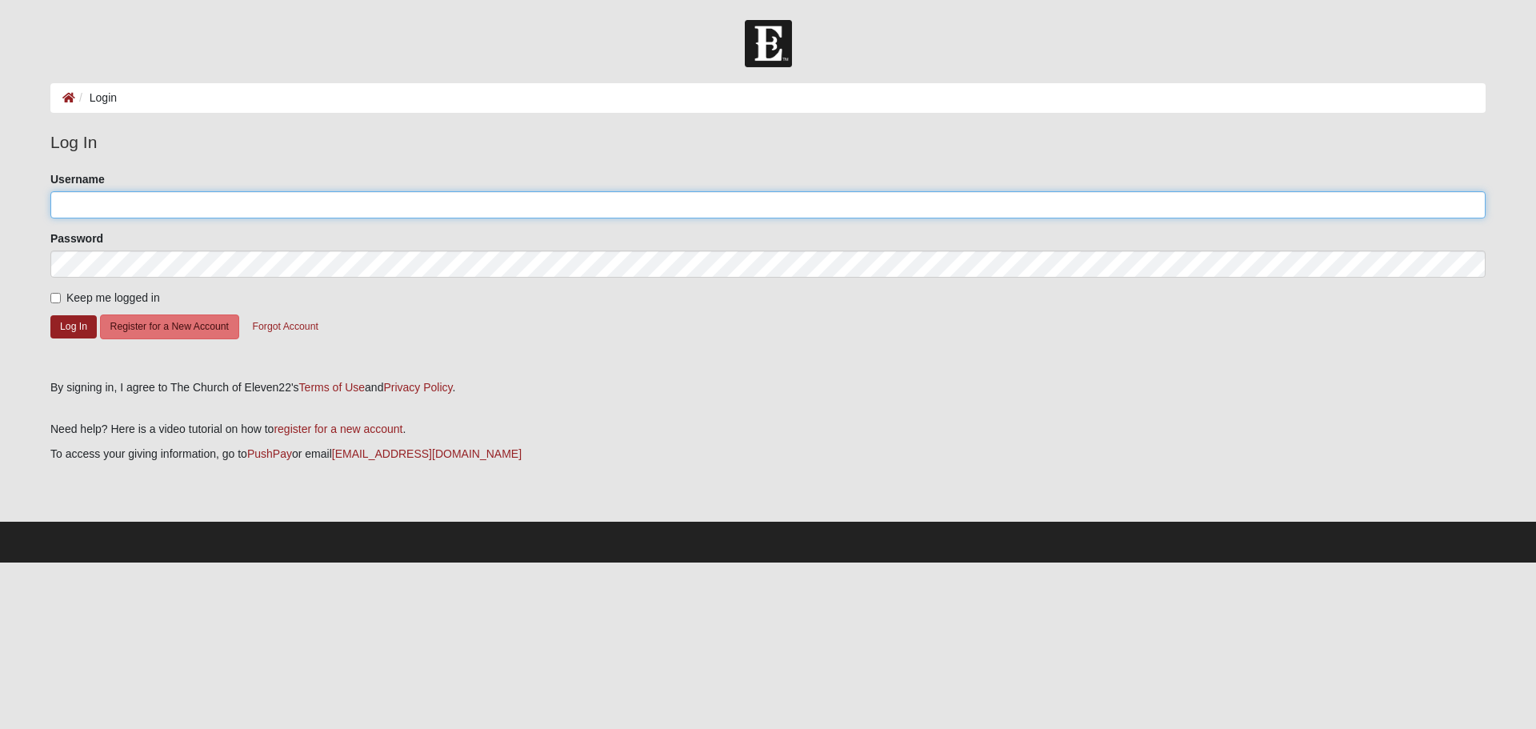
type input "GirardiFam"
click at [58, 297] on input "Keep me logged in" at bounding box center [55, 298] width 10 height 10
checkbox input "true"
click at [64, 316] on button "Log In" at bounding box center [73, 326] width 46 height 23
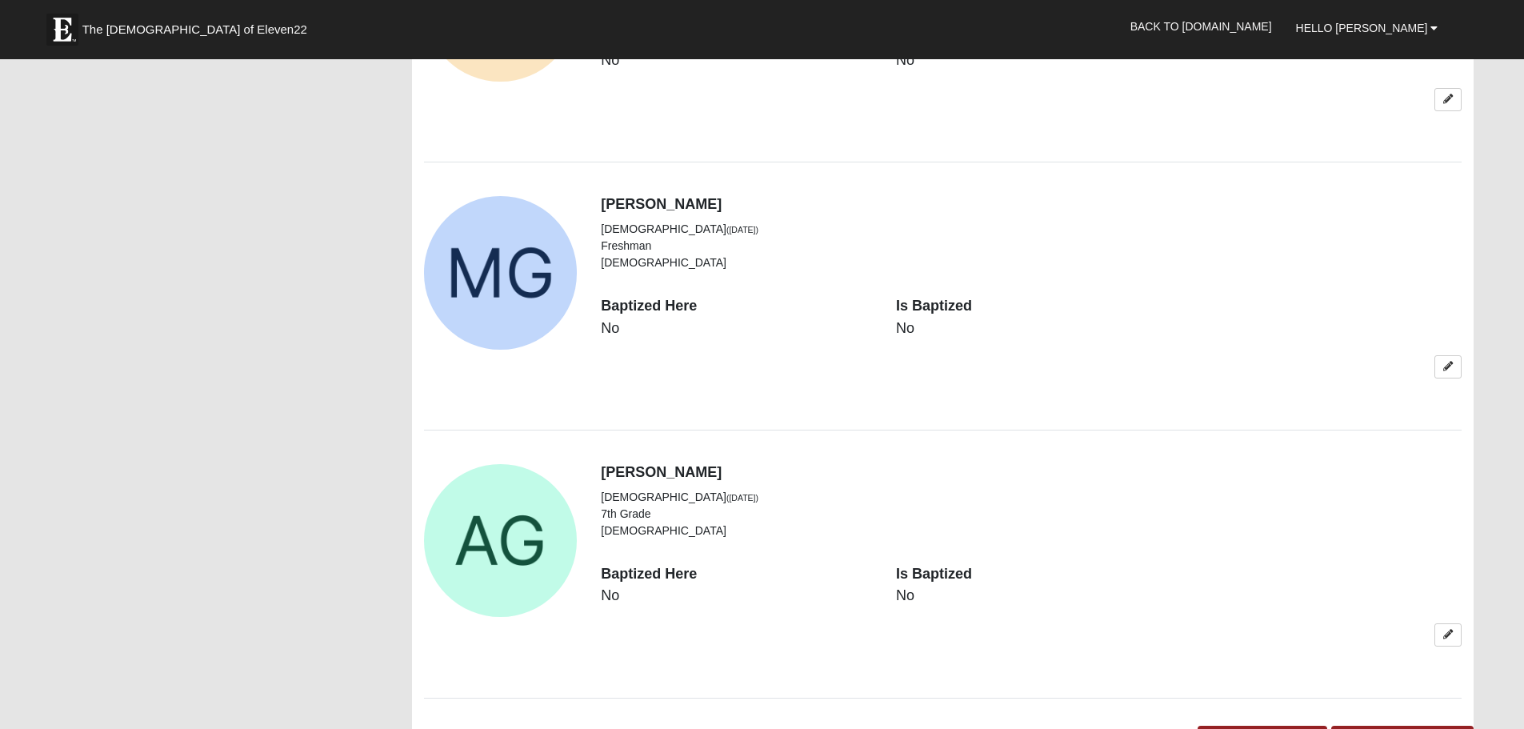
scroll to position [1360, 0]
click at [1442, 368] on link at bounding box center [1447, 367] width 27 height 23
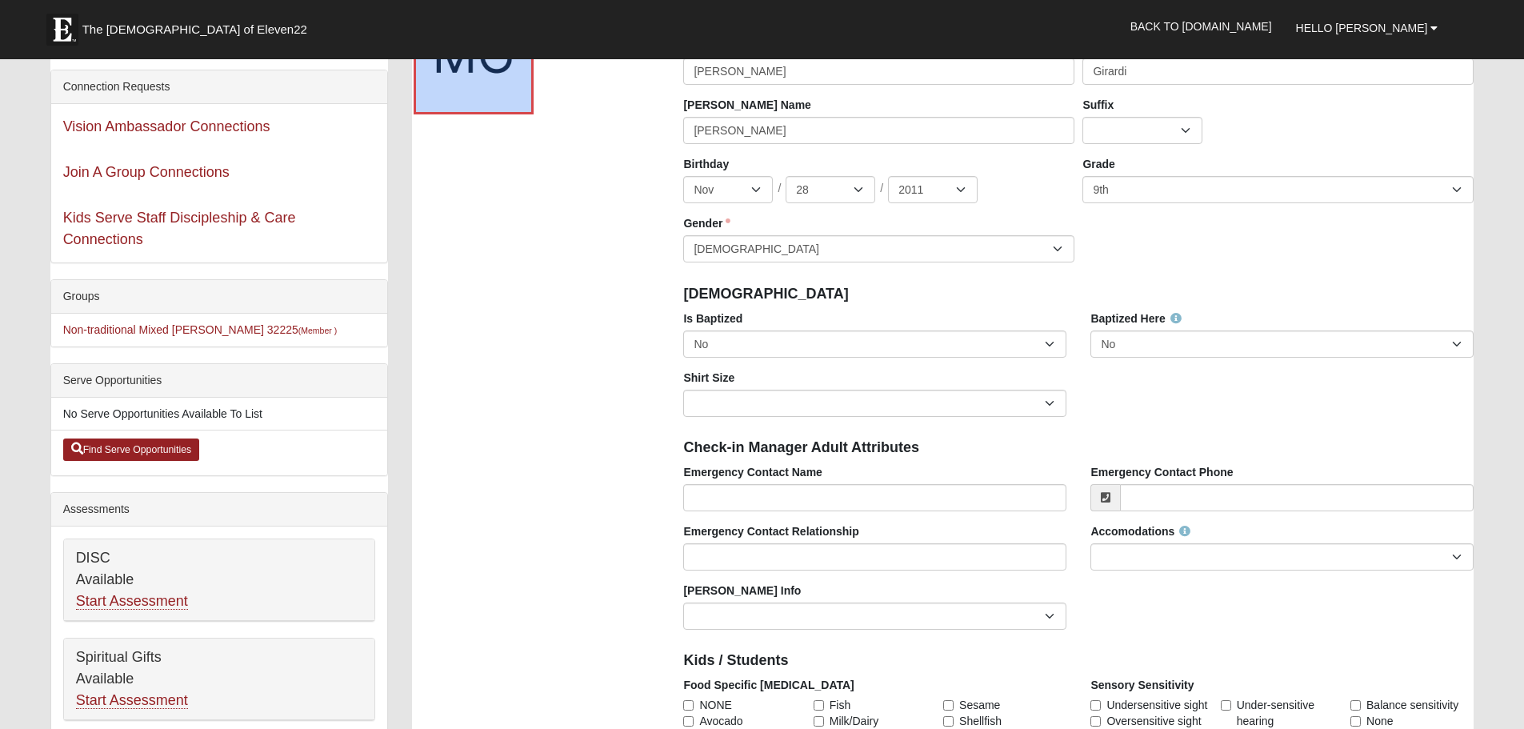
scroll to position [80, 0]
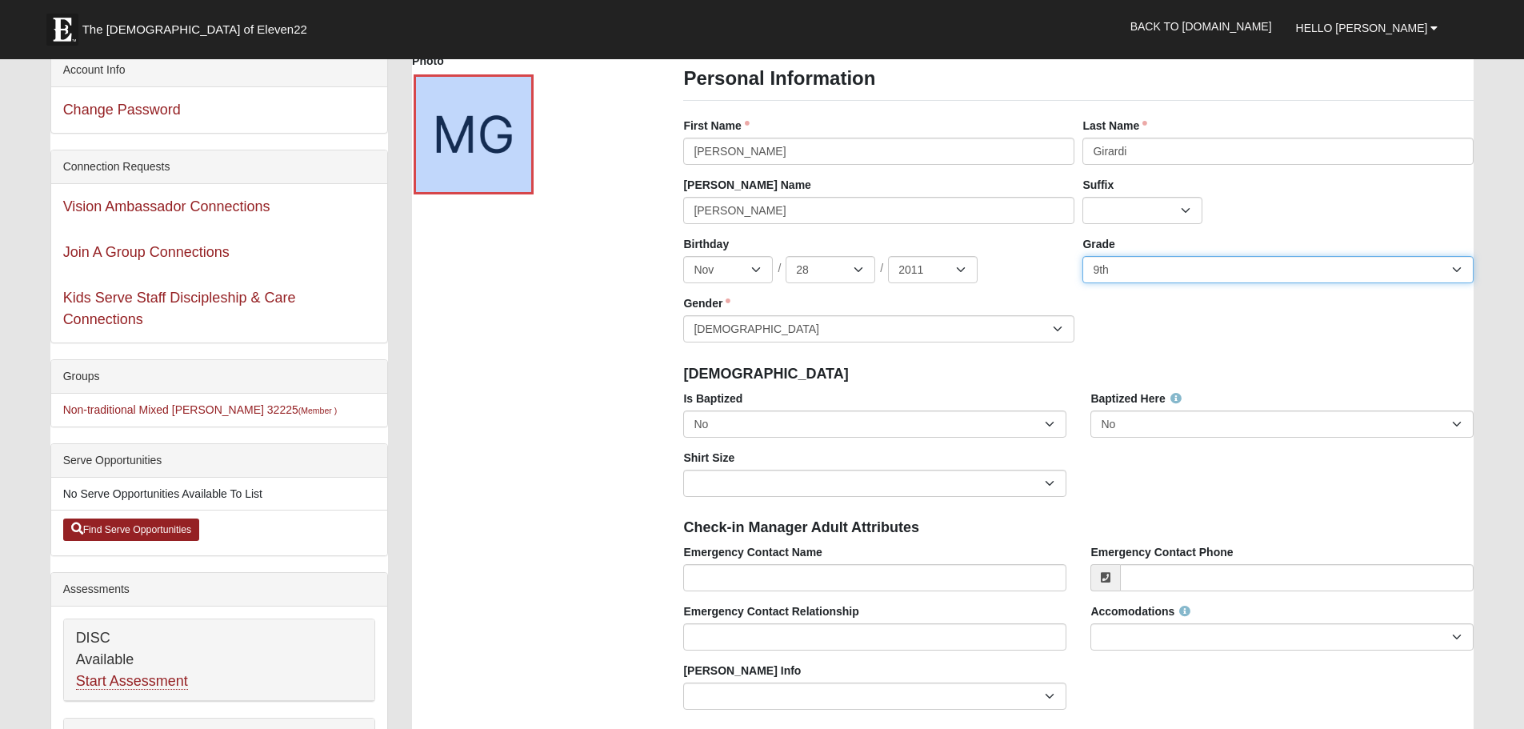
click at [1199, 269] on select "K 1st 2nd 3rd 4th 5th 6th 7th 8th 9th 10th 11th 12th" at bounding box center [1277, 269] width 391 height 27
select select "4"
click at [1082, 256] on select "K 1st 2nd 3rd 4th 5th 6th 7th 8th 9th 10th 11th 12th" at bounding box center [1277, 269] width 391 height 27
drag, startPoint x: 778, startPoint y: 218, endPoint x: 670, endPoint y: 218, distance: 107.2
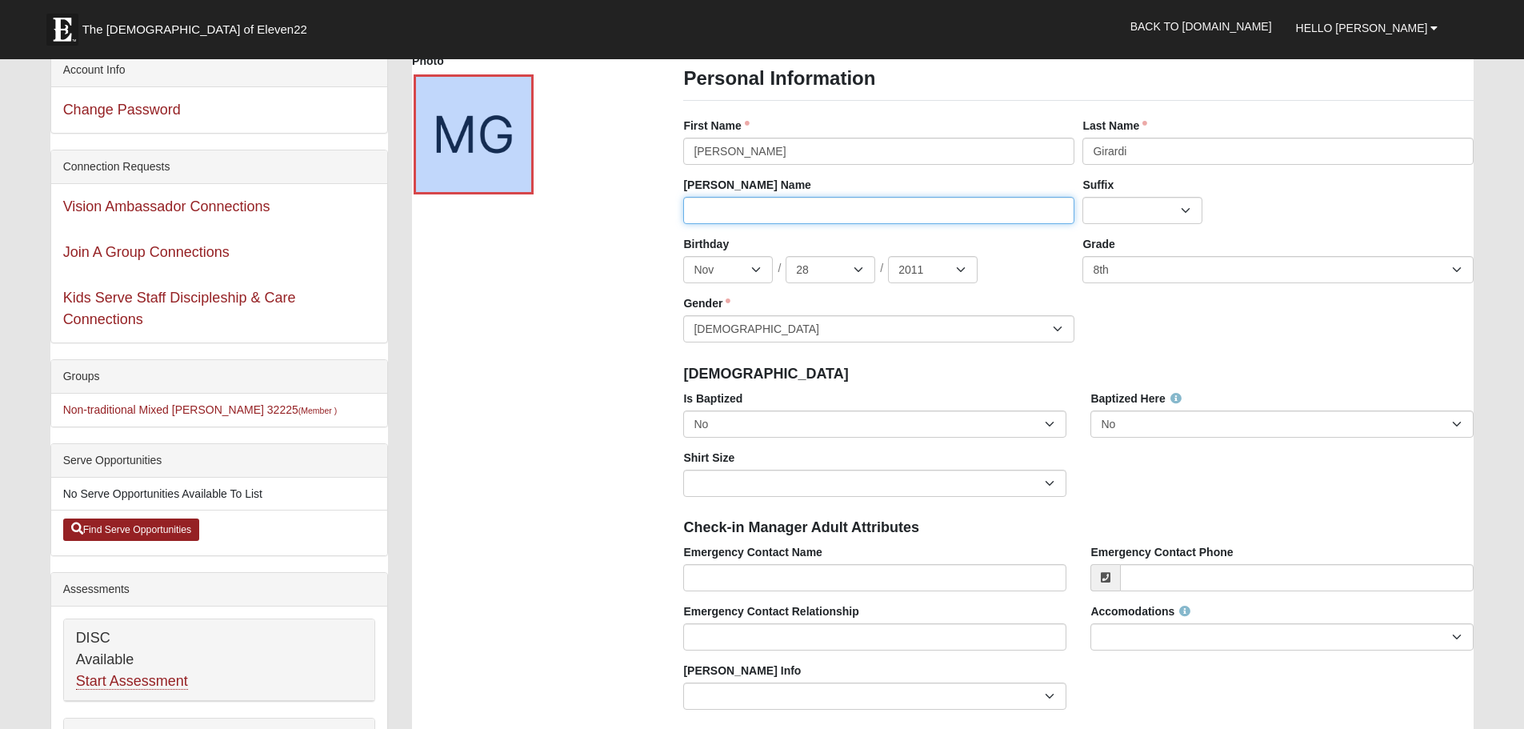
scroll to position [320, 0]
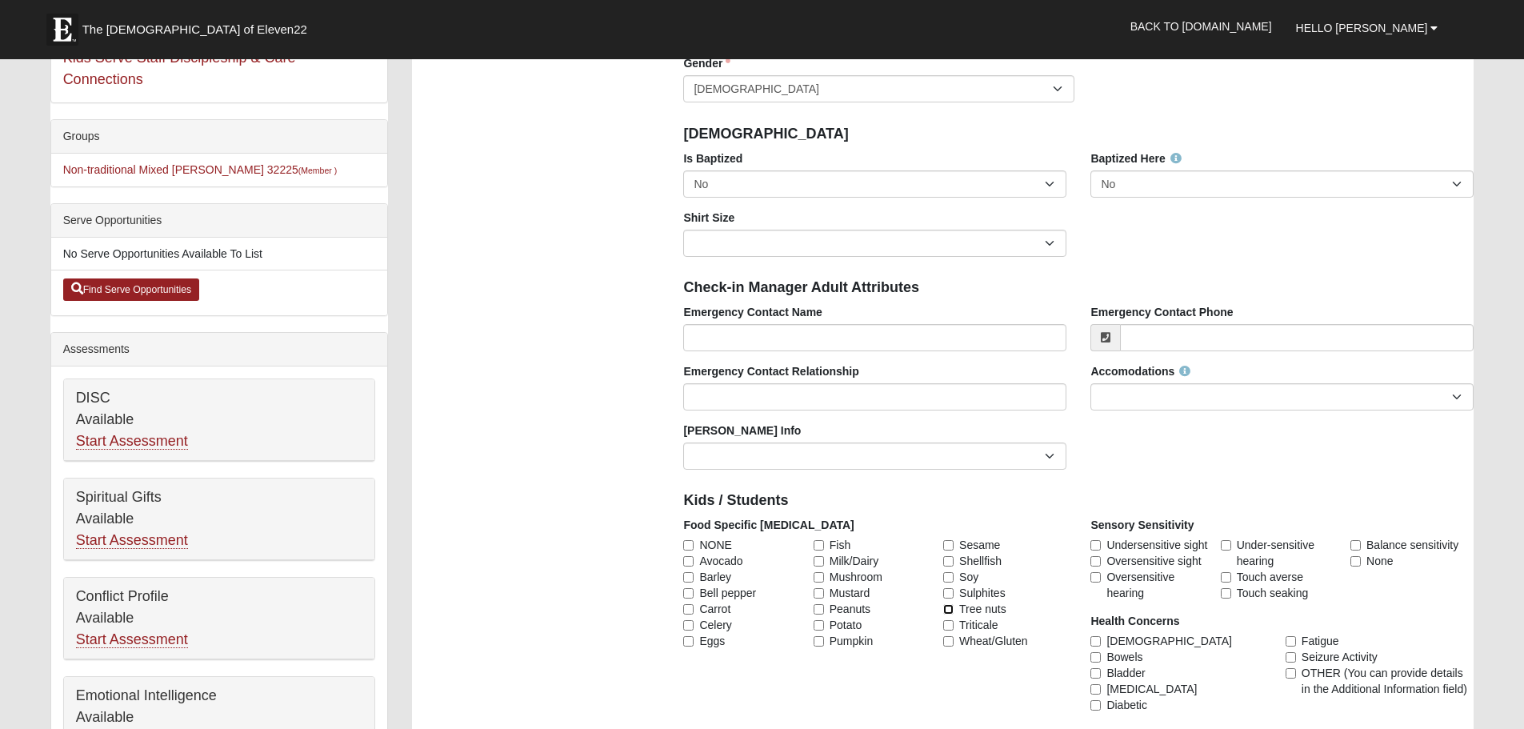
click at [953, 606] on input "Tree nuts" at bounding box center [948, 609] width 10 height 10
checkbox input "true"
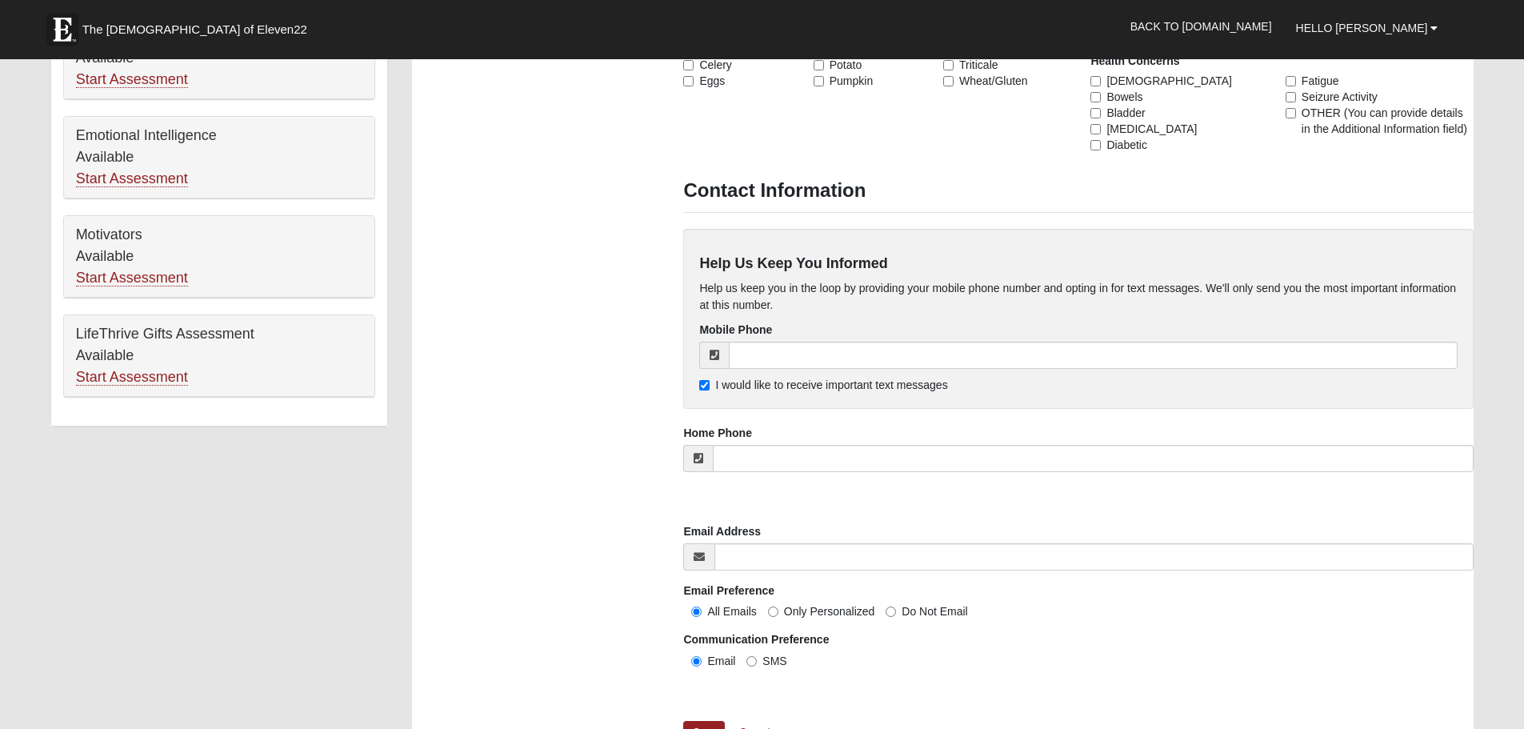
scroll to position [1040, 0]
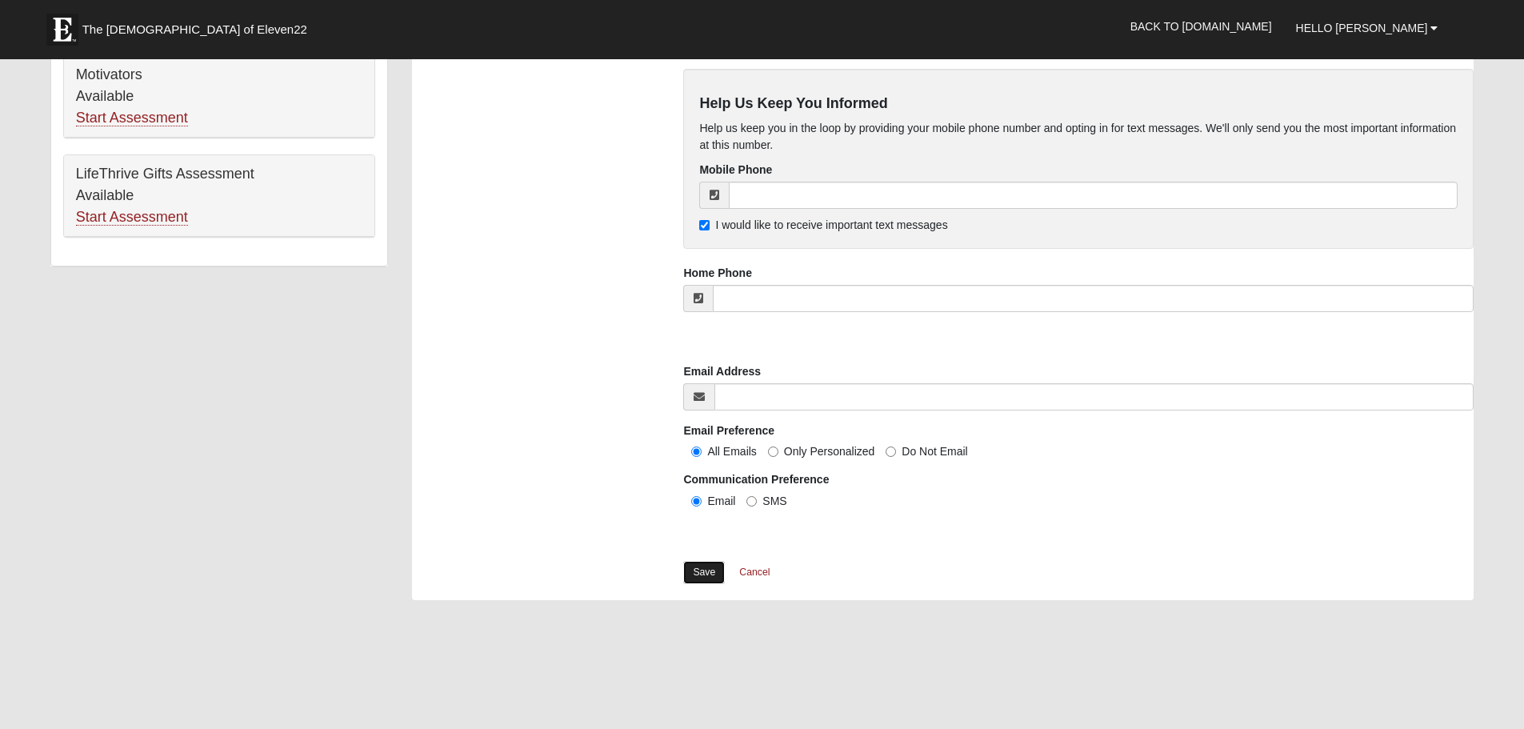
click at [706, 574] on link "Save" at bounding box center [704, 572] width 42 height 23
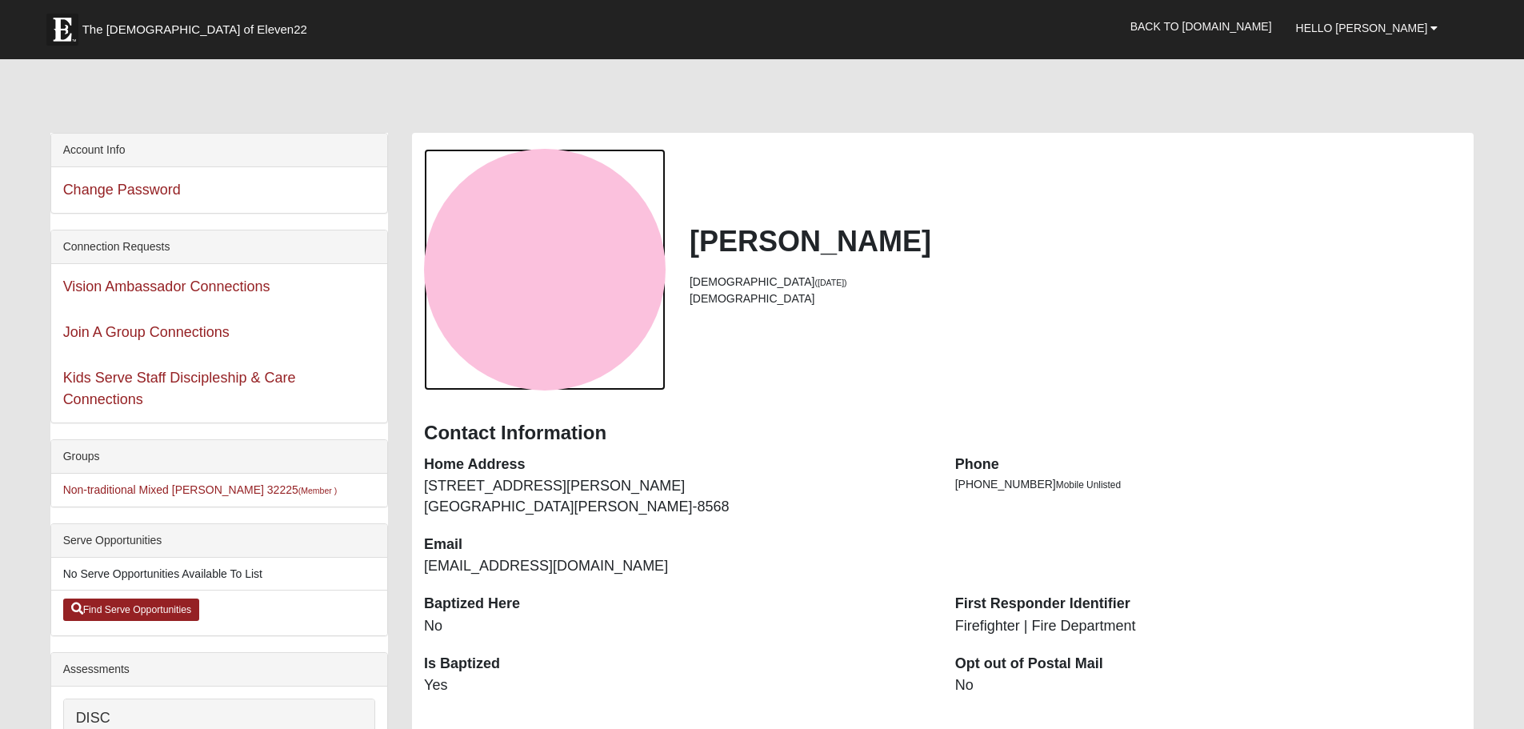
click at [586, 348] on div "View Fullsize Photo" at bounding box center [545, 270] width 242 height 242
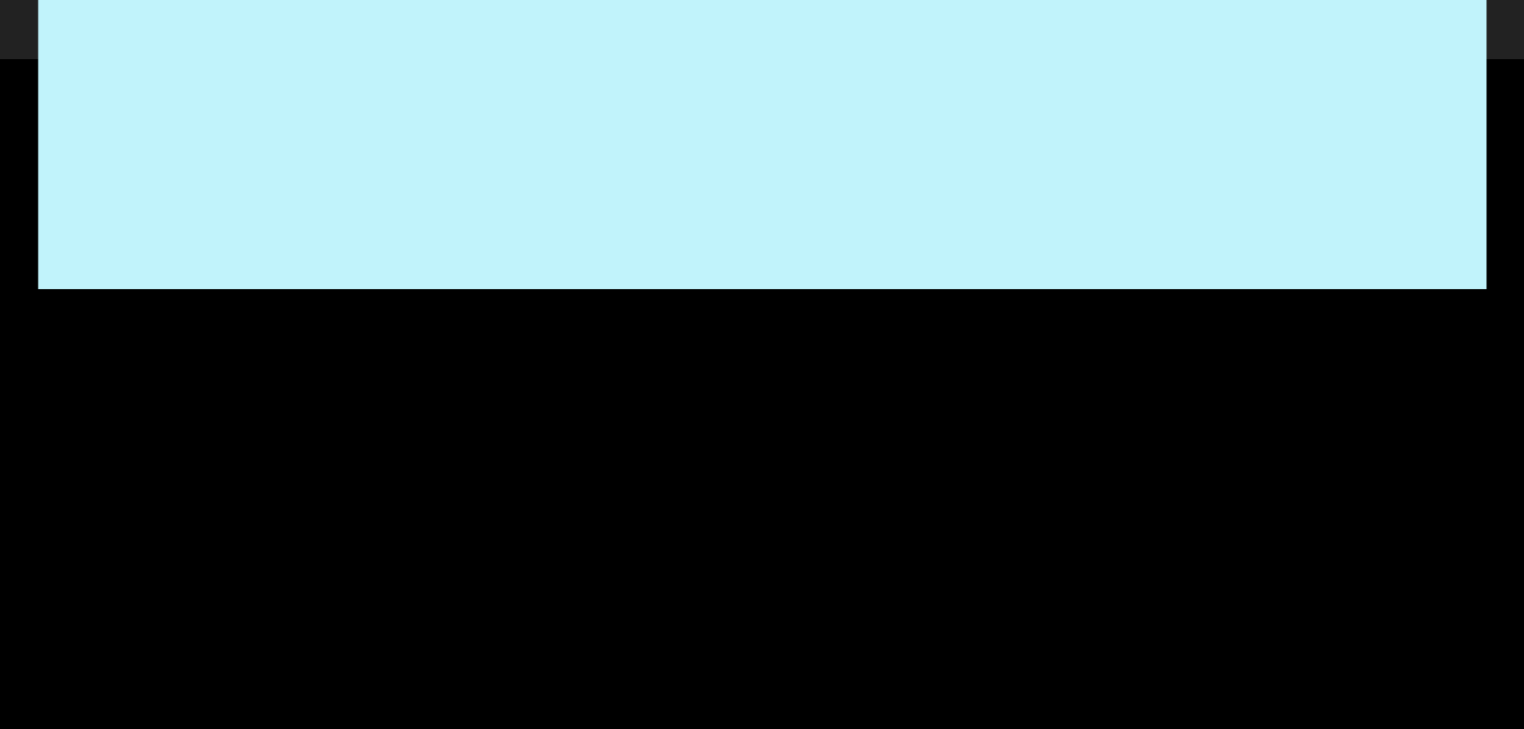
scroll to position [320, 0]
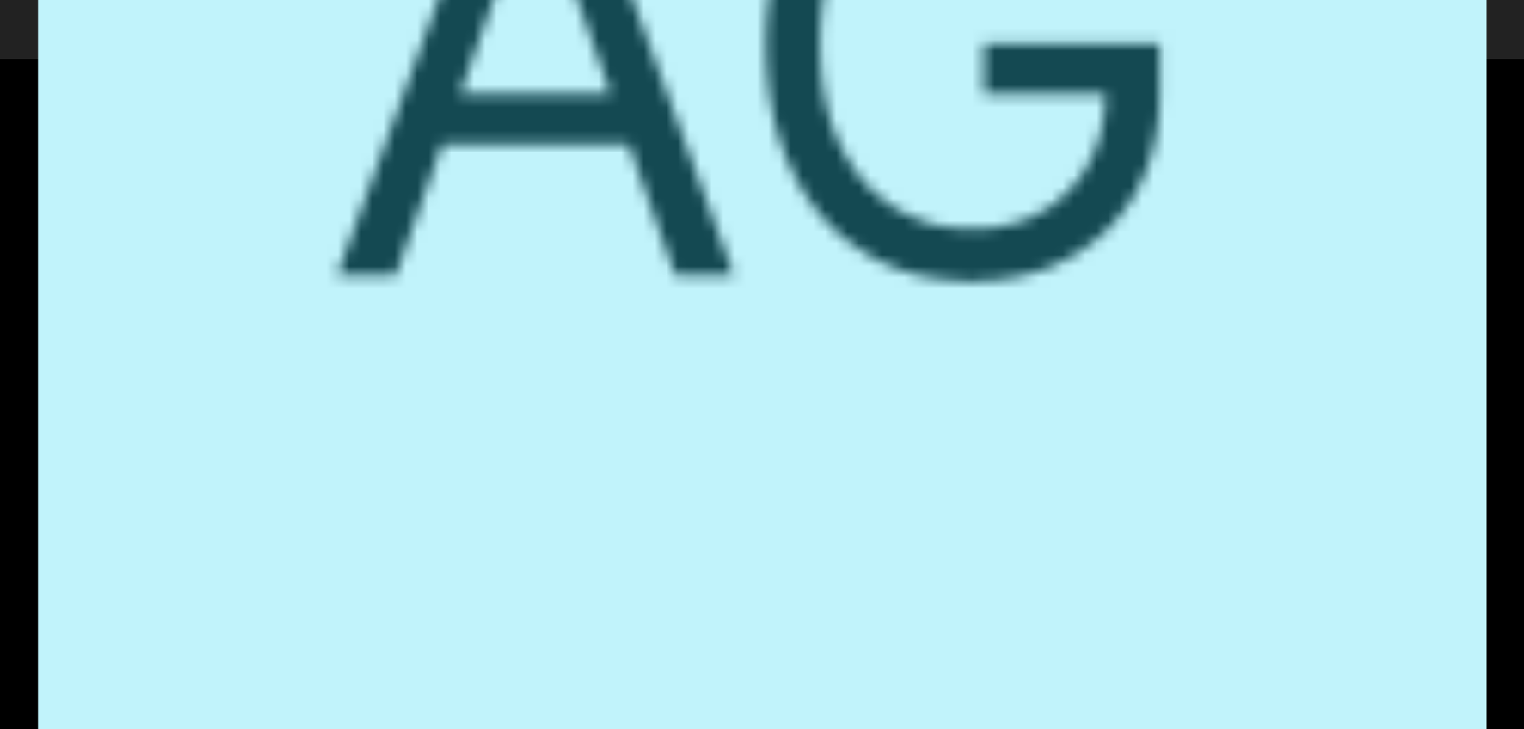
click at [884, 338] on div "View Fullsize Photo" at bounding box center [761, 44] width 1447 height 1447
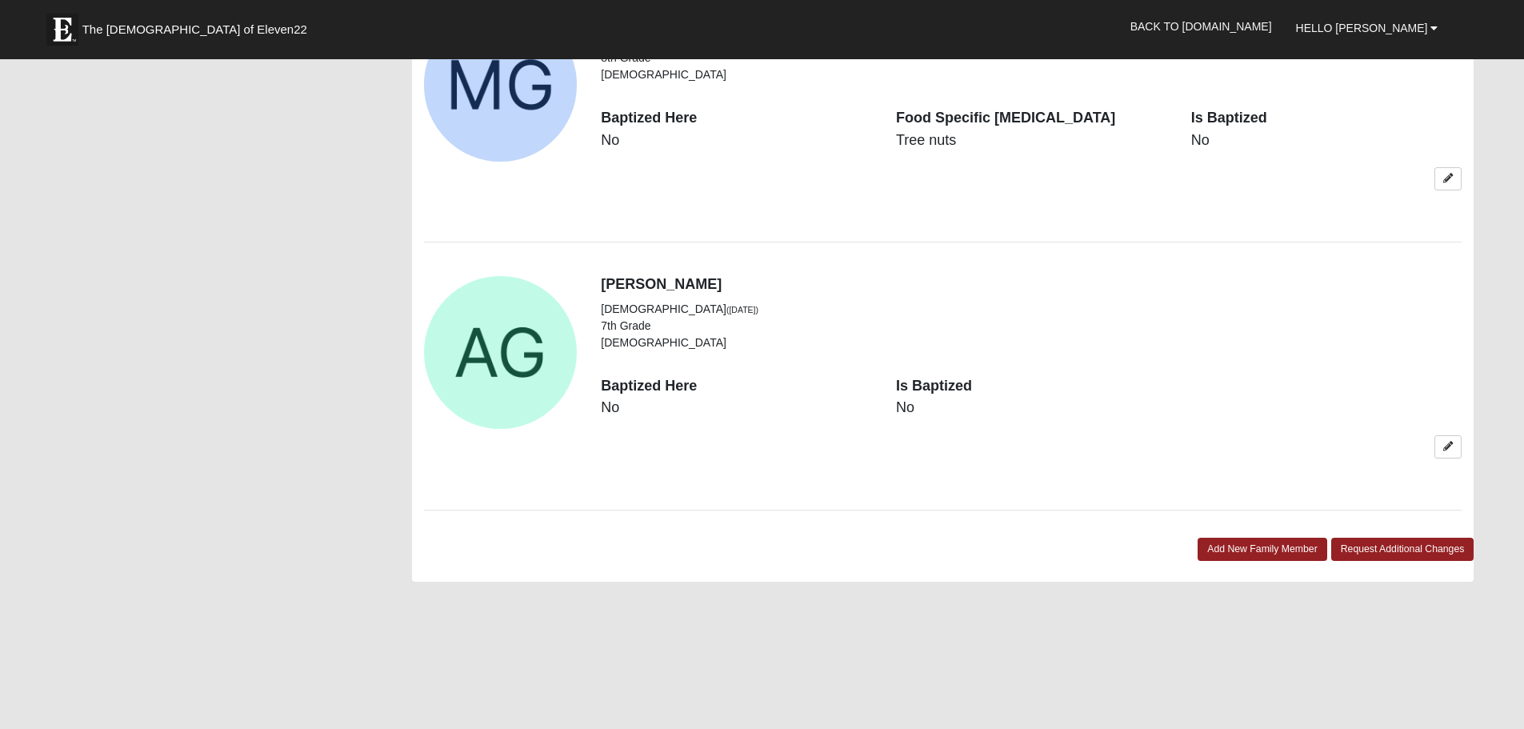
scroll to position [1520, 0]
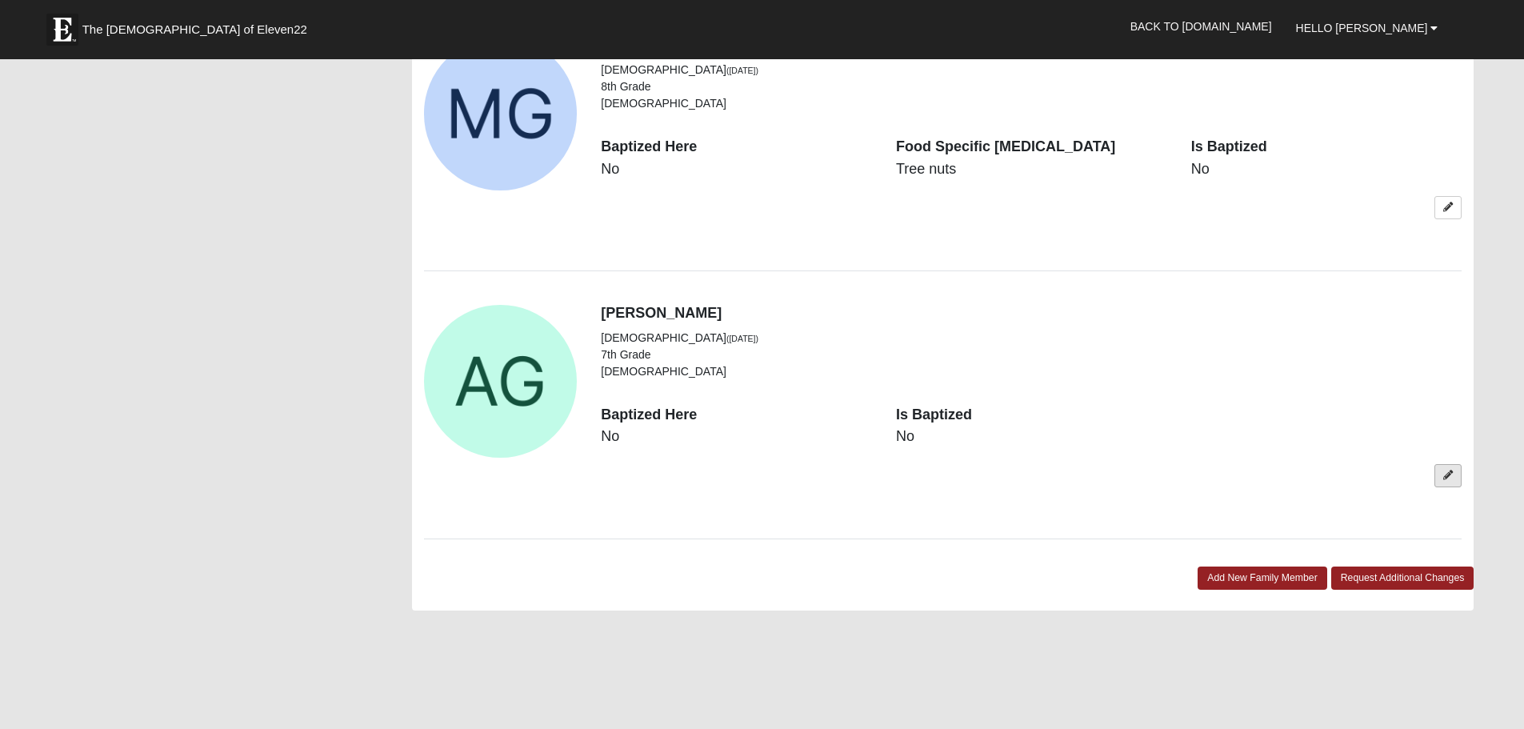
click at [1453, 466] on link at bounding box center [1447, 475] width 27 height 23
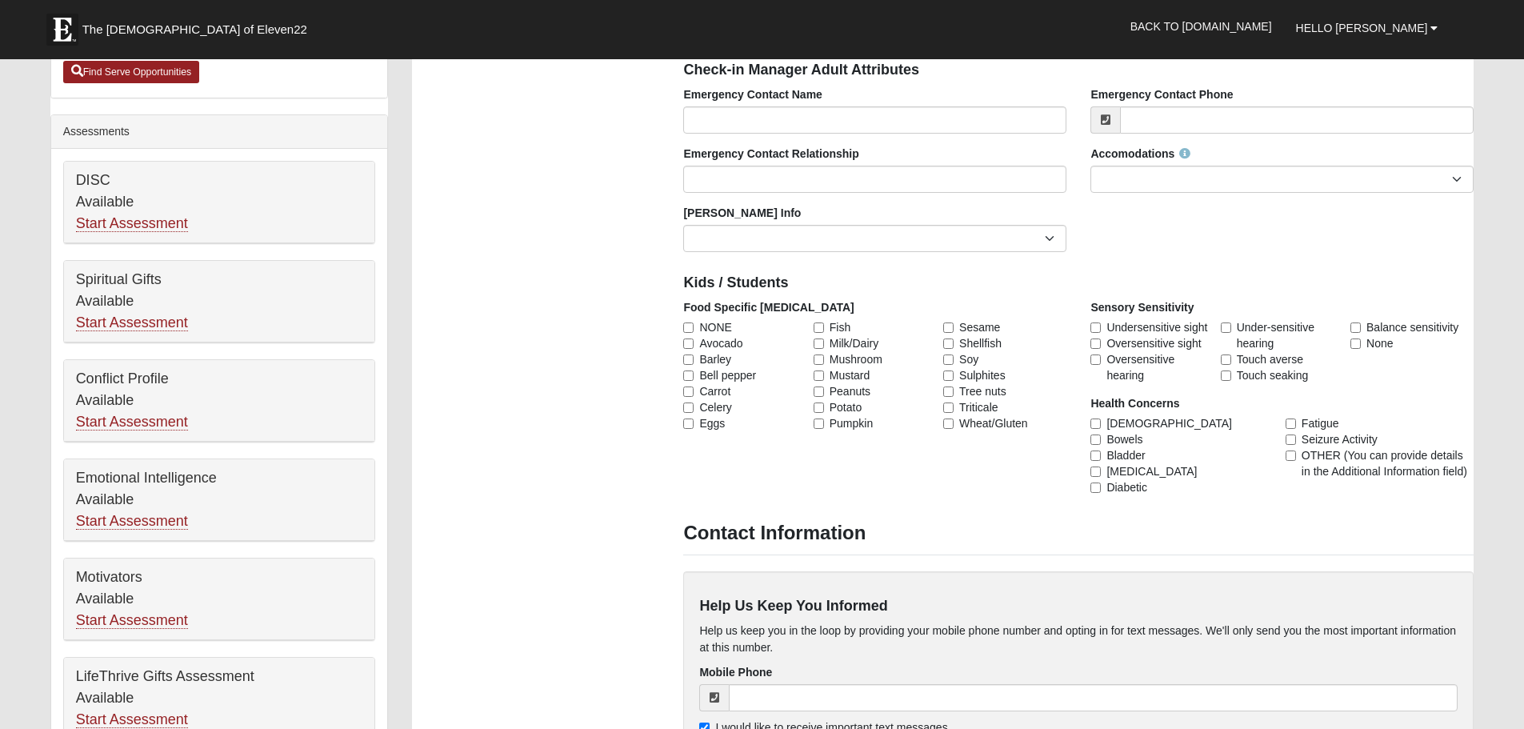
scroll to position [480, 0]
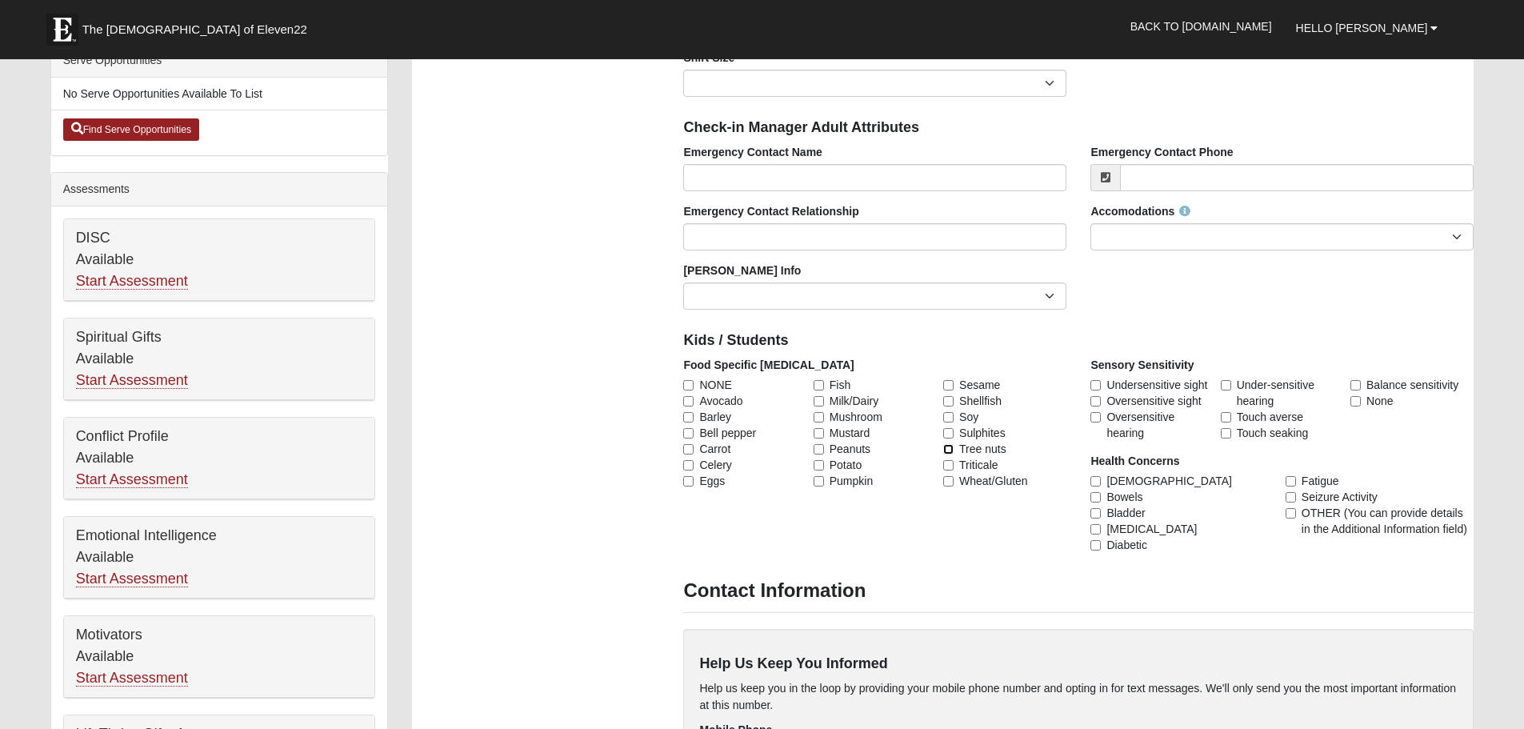
click at [946, 447] on input "Tree nuts" at bounding box center [948, 449] width 10 height 10
checkbox input "true"
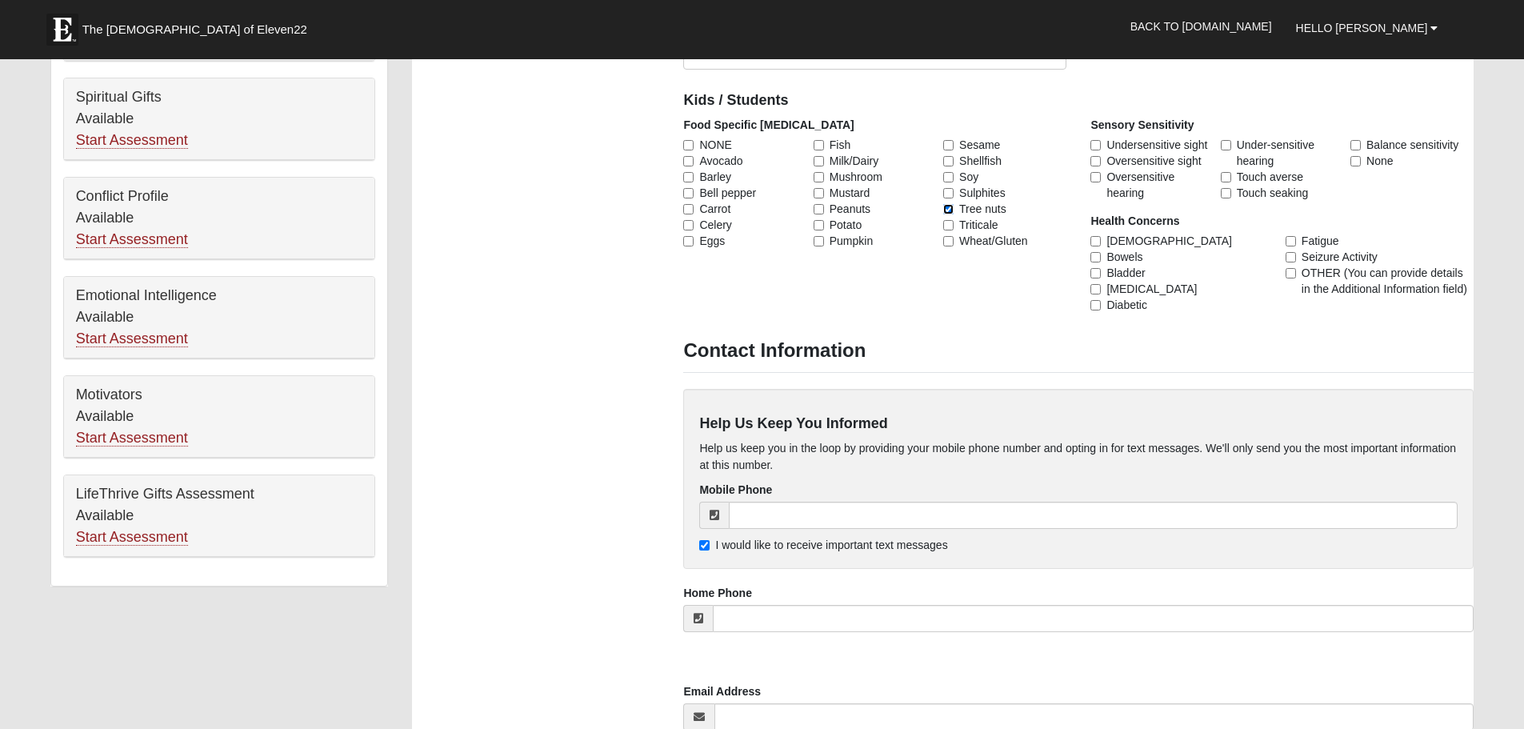
scroll to position [1120, 0]
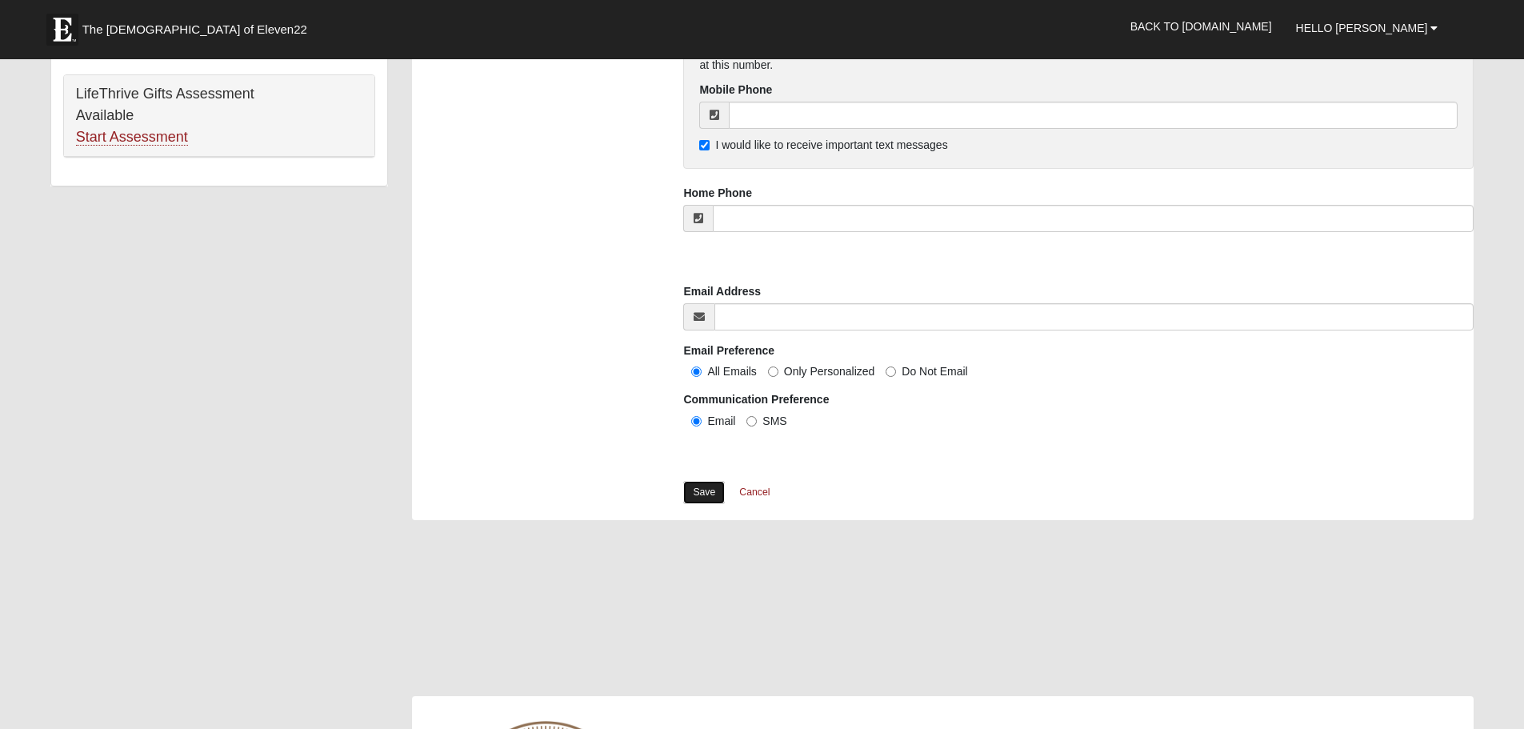
click at [710, 498] on link "Save" at bounding box center [704, 492] width 42 height 23
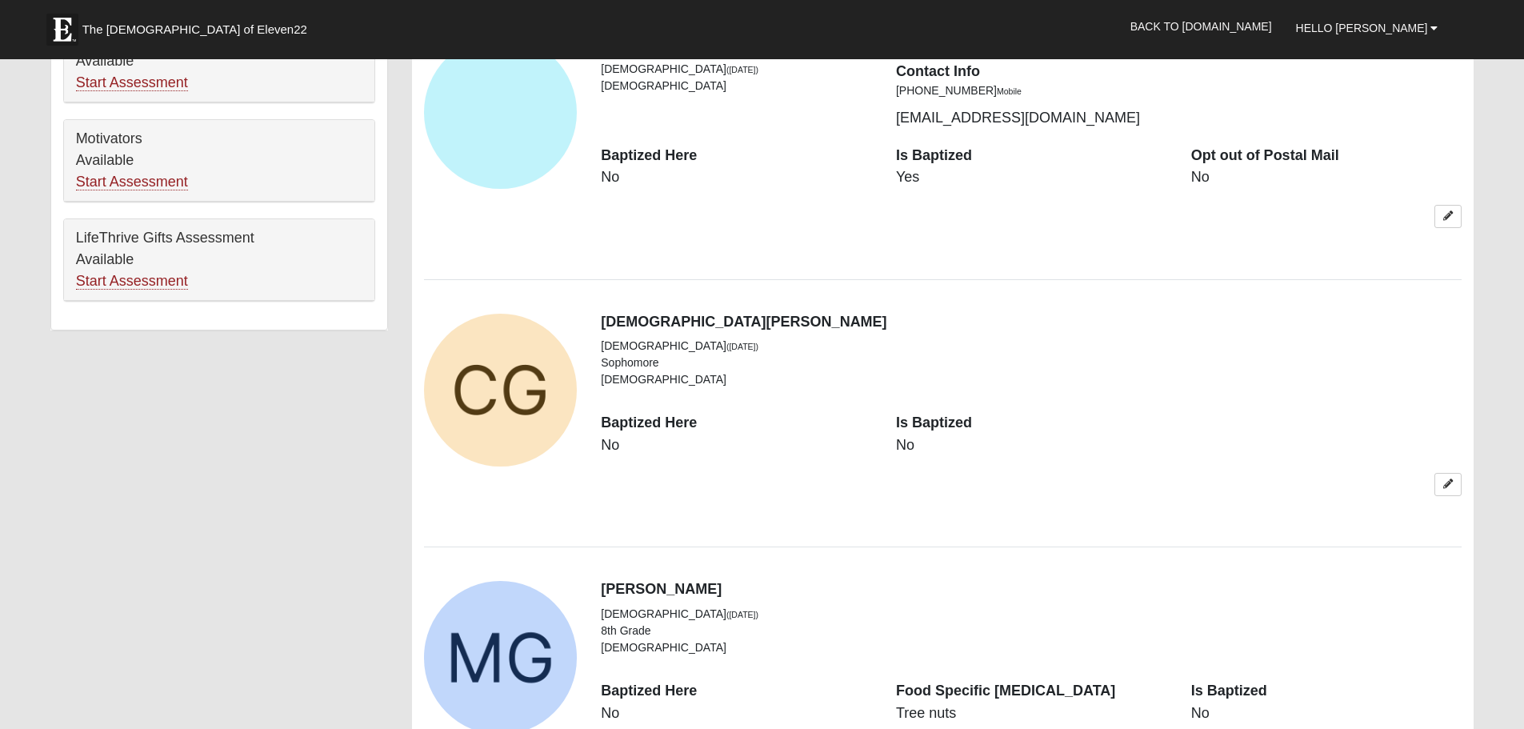
scroll to position [1120, 0]
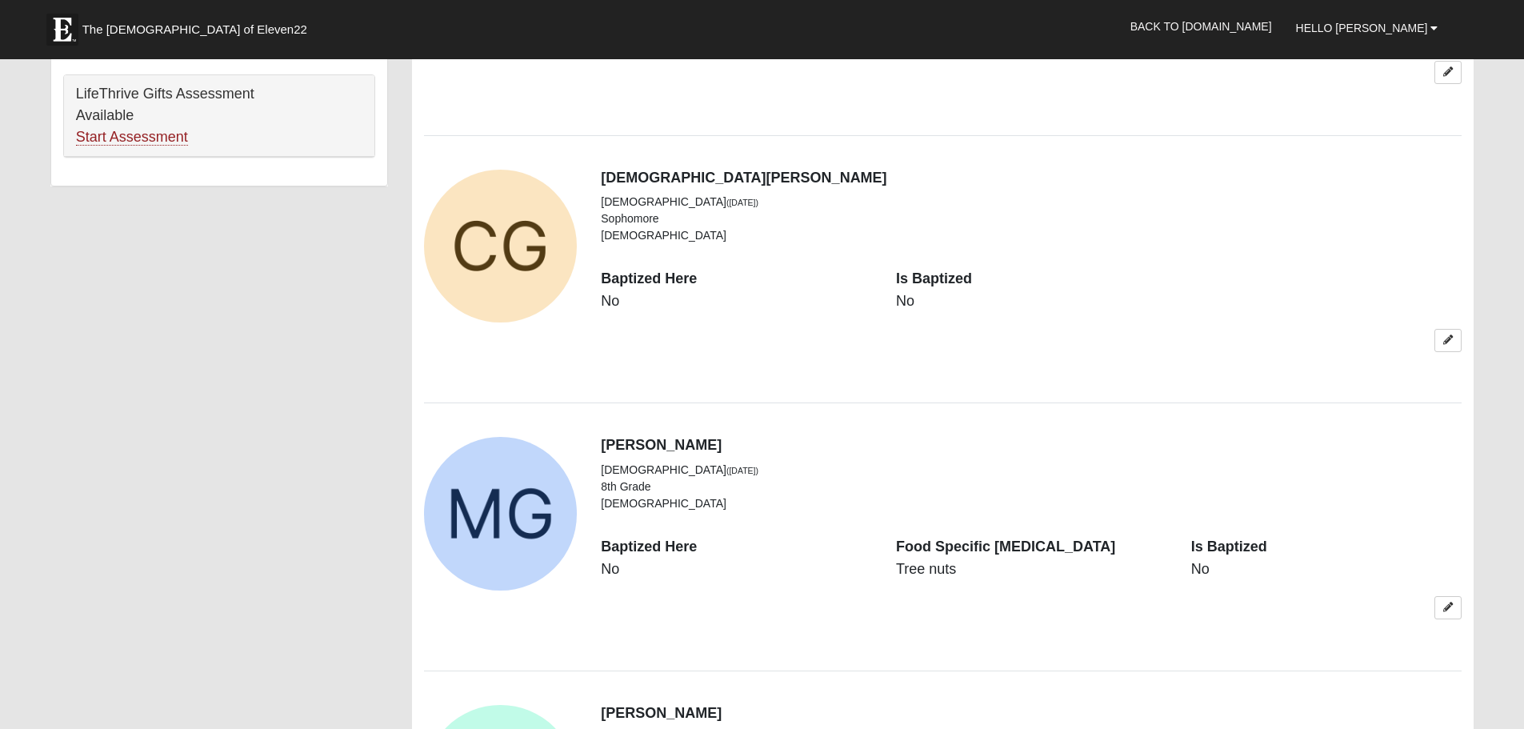
drag, startPoint x: 1447, startPoint y: 342, endPoint x: 1413, endPoint y: 367, distance: 41.8
click at [1448, 342] on icon at bounding box center [1448, 340] width 10 height 10
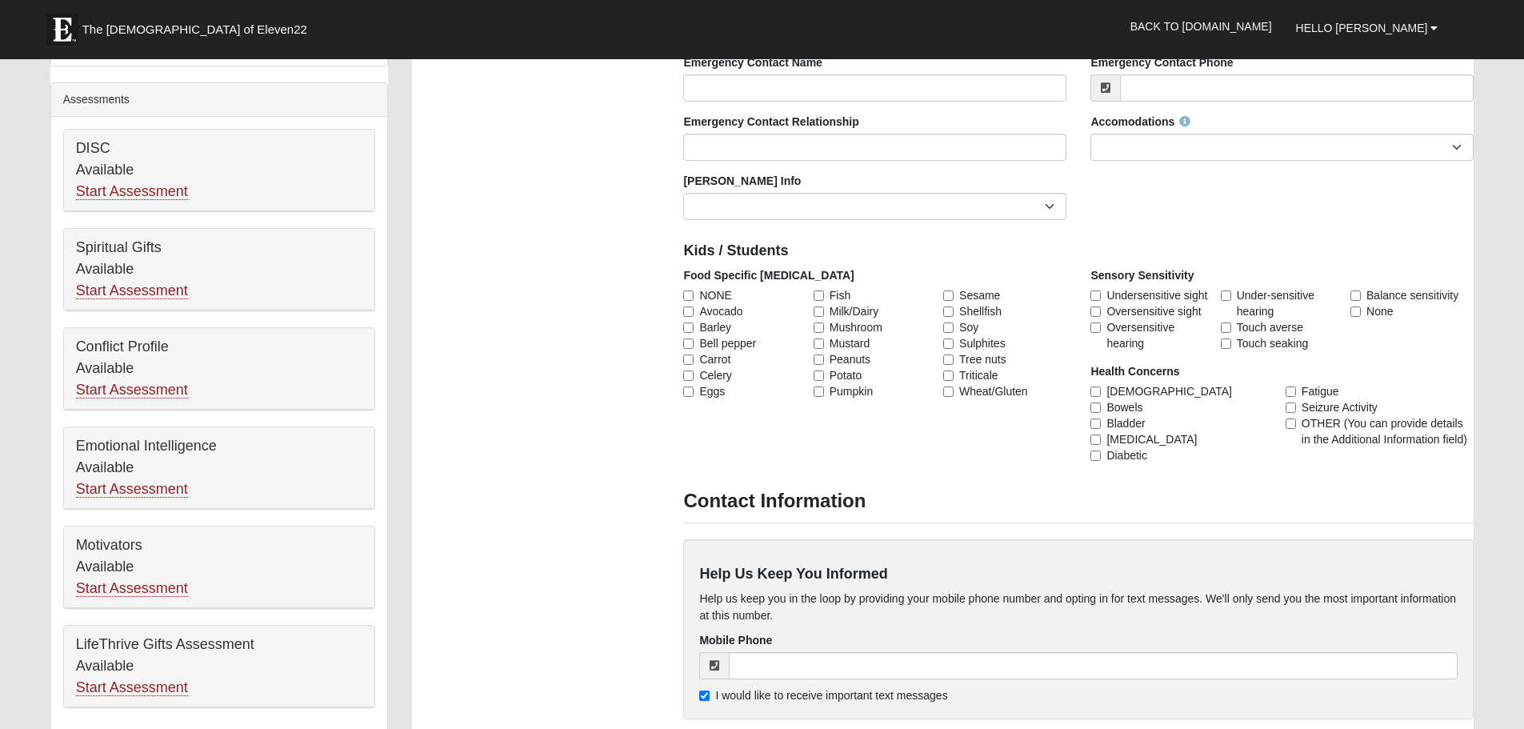
scroll to position [560, 0]
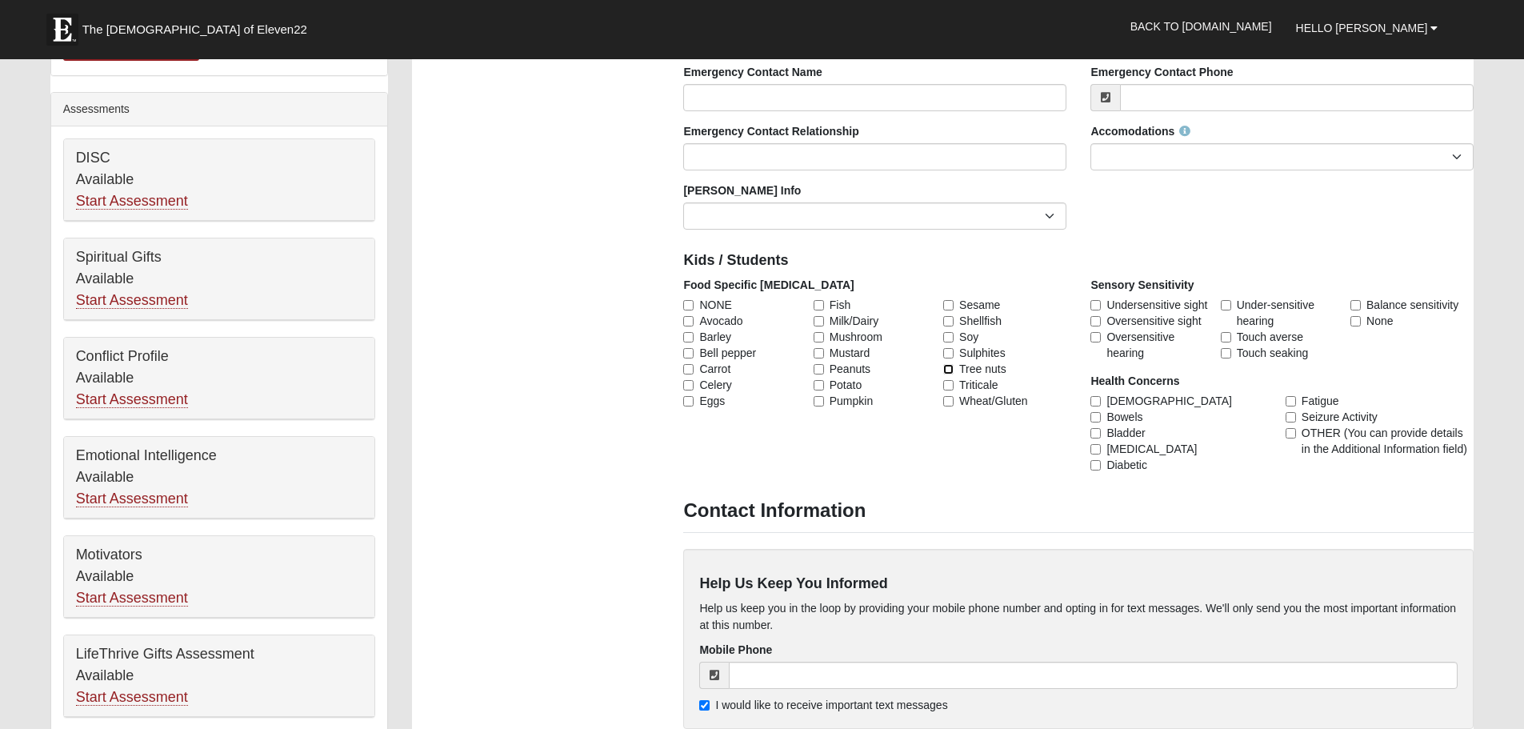
click at [948, 370] on input "Tree nuts" at bounding box center [948, 369] width 10 height 10
checkbox input "true"
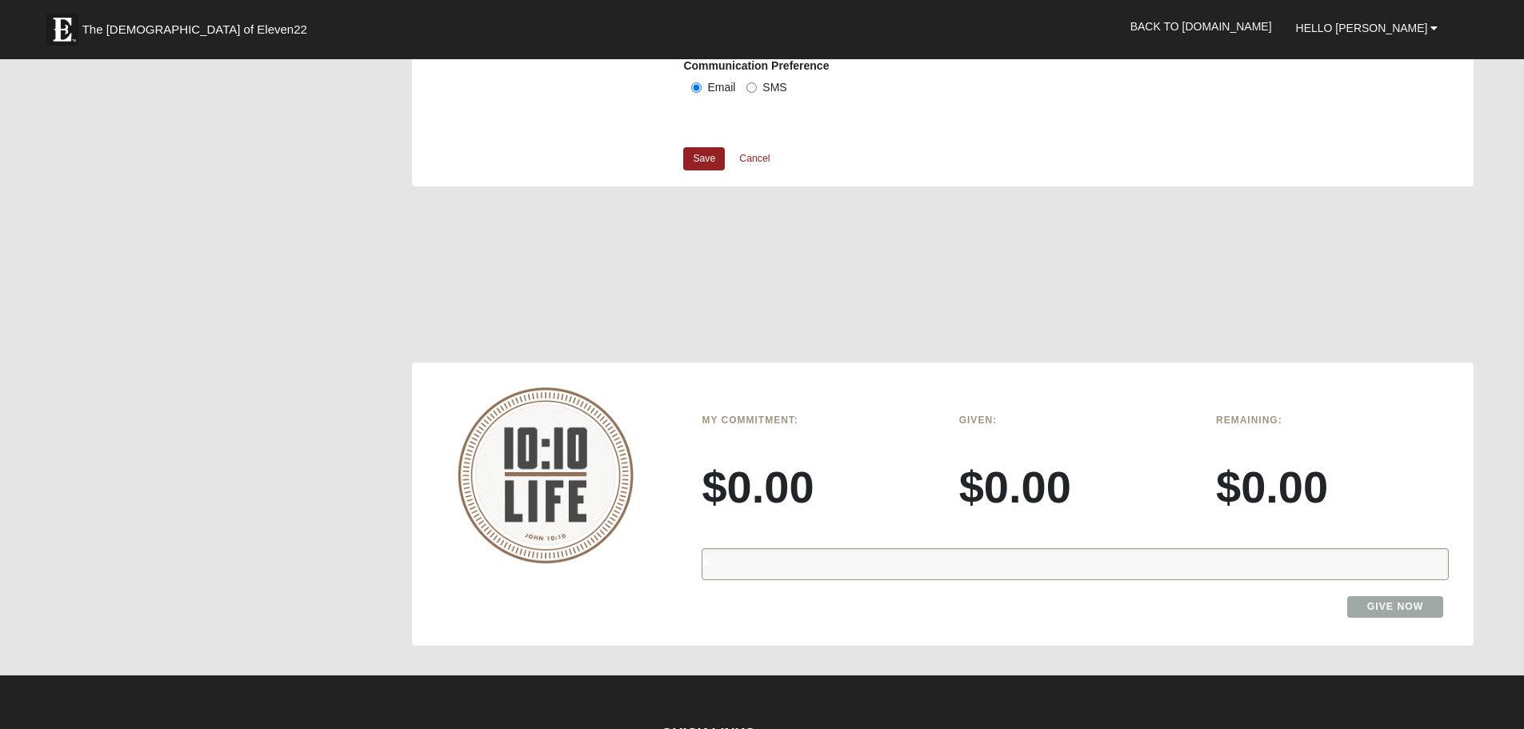
scroll to position [1360, 0]
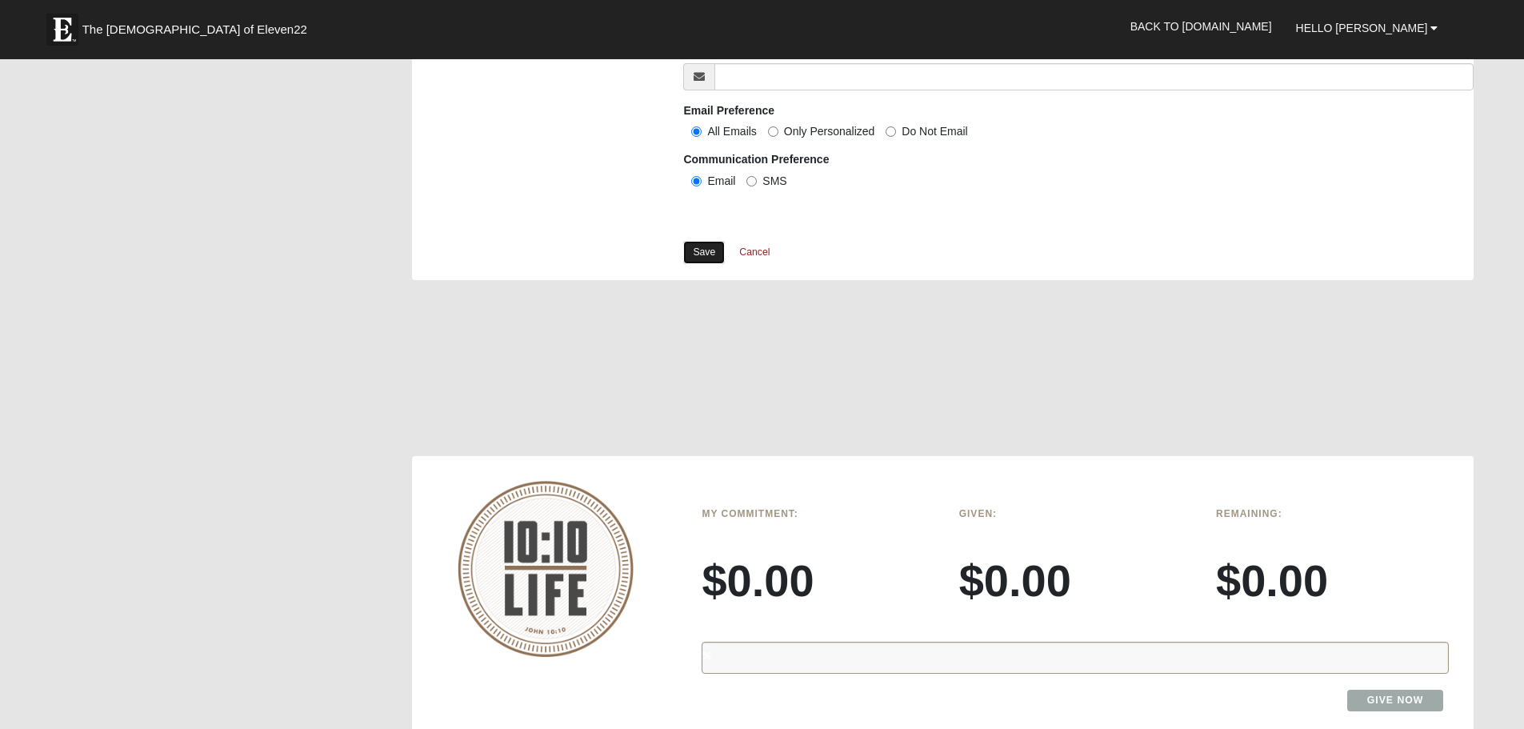
click at [698, 250] on link "Save" at bounding box center [704, 252] width 42 height 23
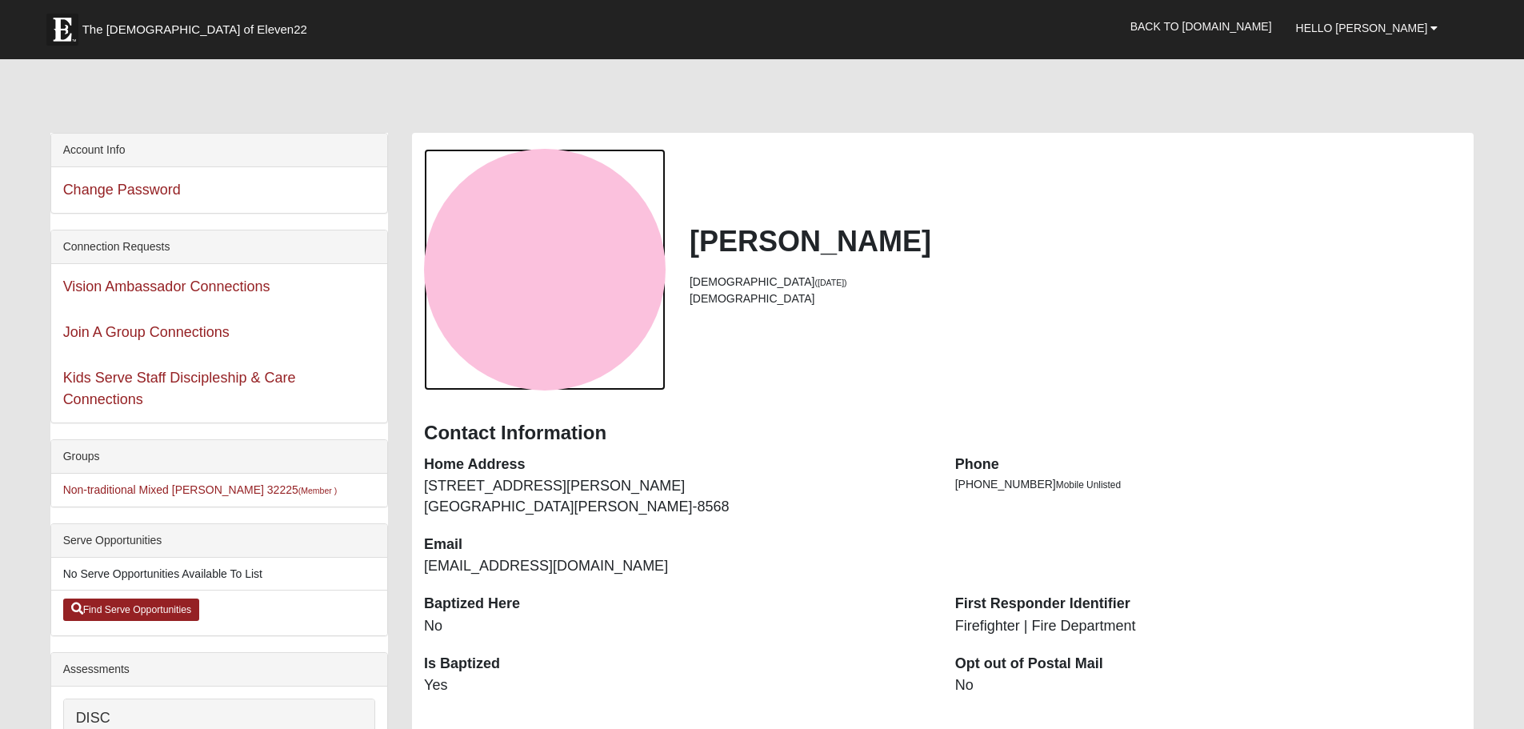
click at [562, 359] on div "View Fullsize Photo" at bounding box center [545, 270] width 242 height 242
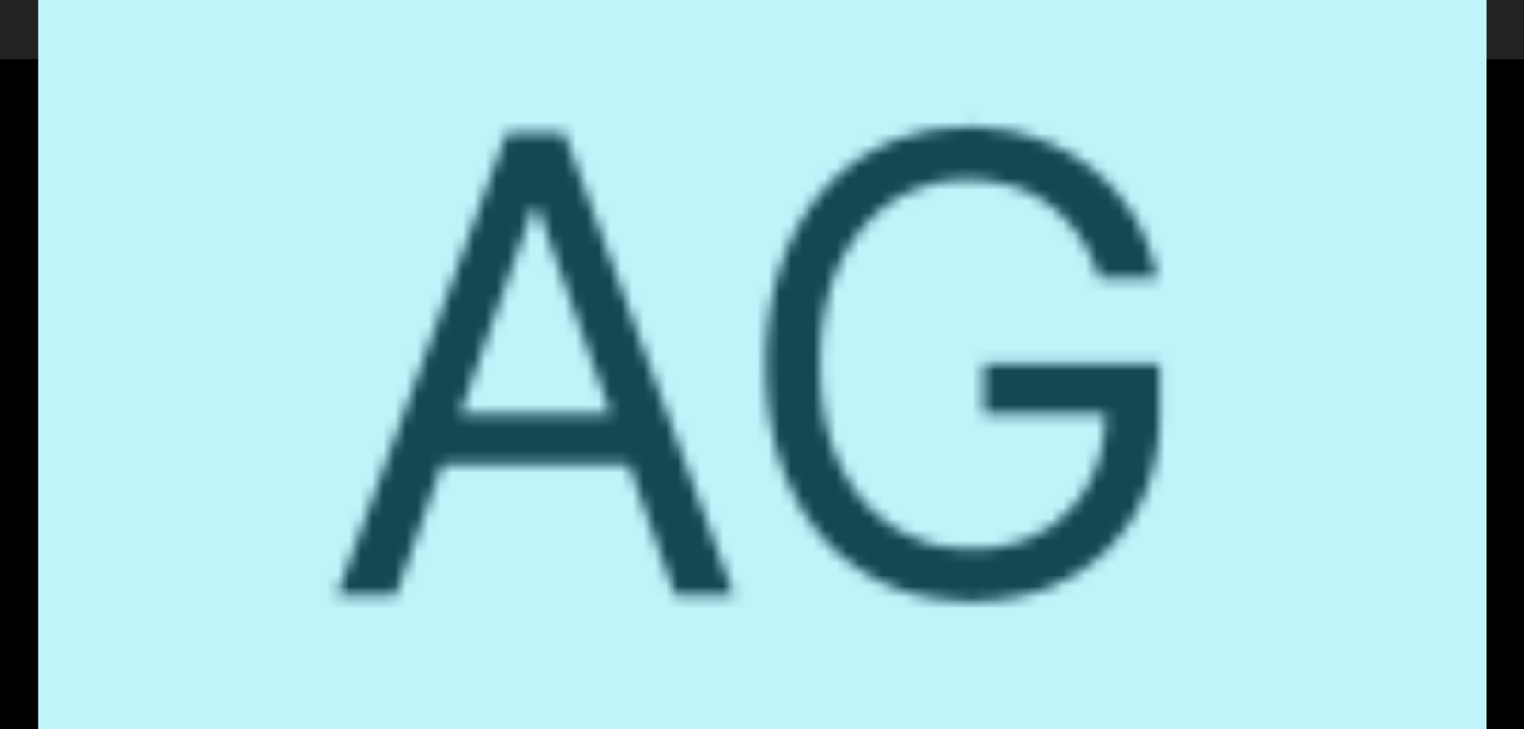
drag, startPoint x: 588, startPoint y: 299, endPoint x: 146, endPoint y: 202, distance: 452.8
click at [588, 300] on div "View Fullsize Photo" at bounding box center [761, 364] width 1447 height 1447
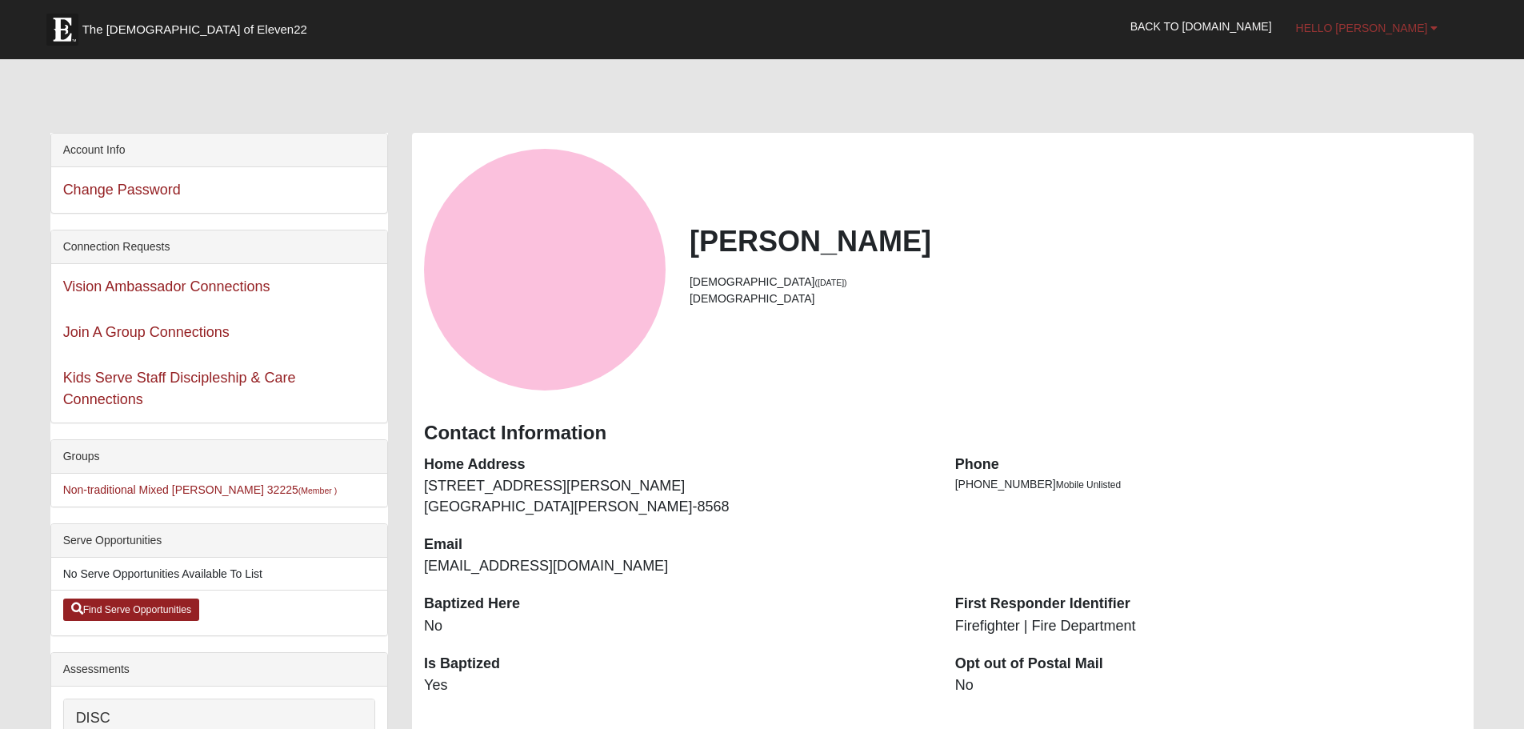
click at [1433, 31] on b at bounding box center [1433, 27] width 7 height 11
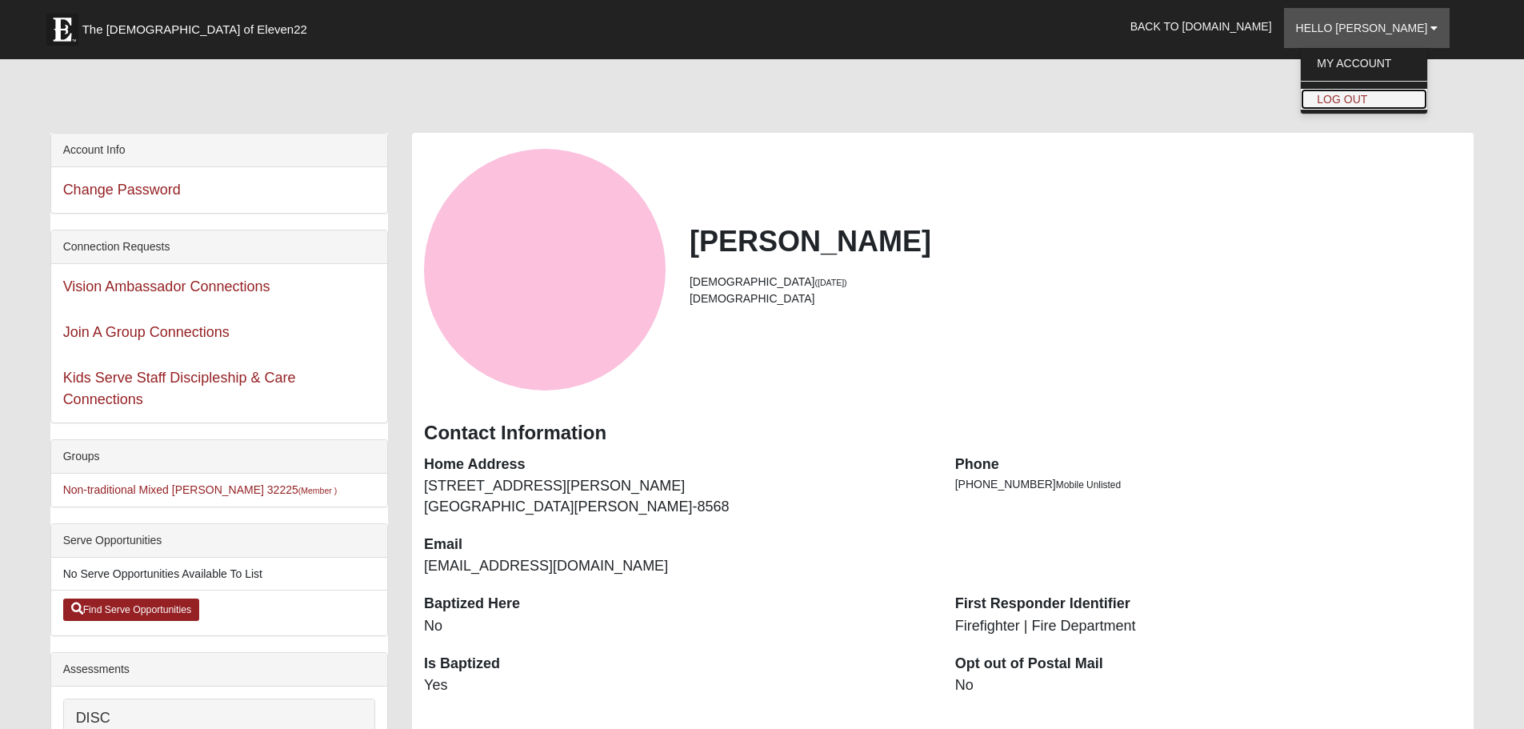
click at [1404, 96] on link "Log Out" at bounding box center [1364, 99] width 126 height 21
